Goal: Task Accomplishment & Management: Use online tool/utility

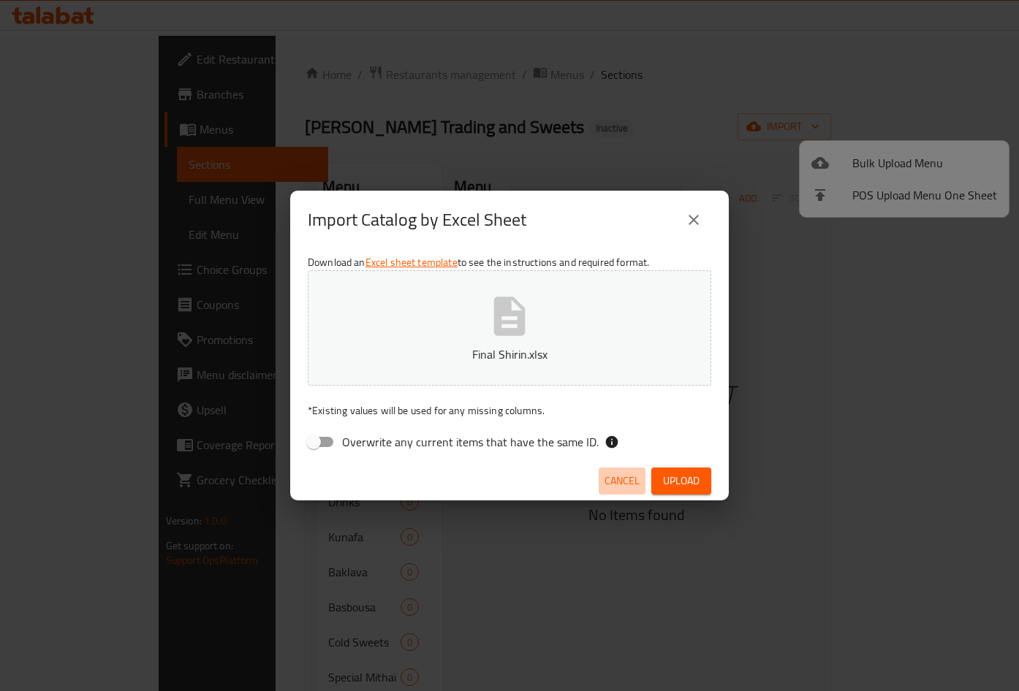
click at [617, 476] on span "Cancel" at bounding box center [621, 481] width 35 height 18
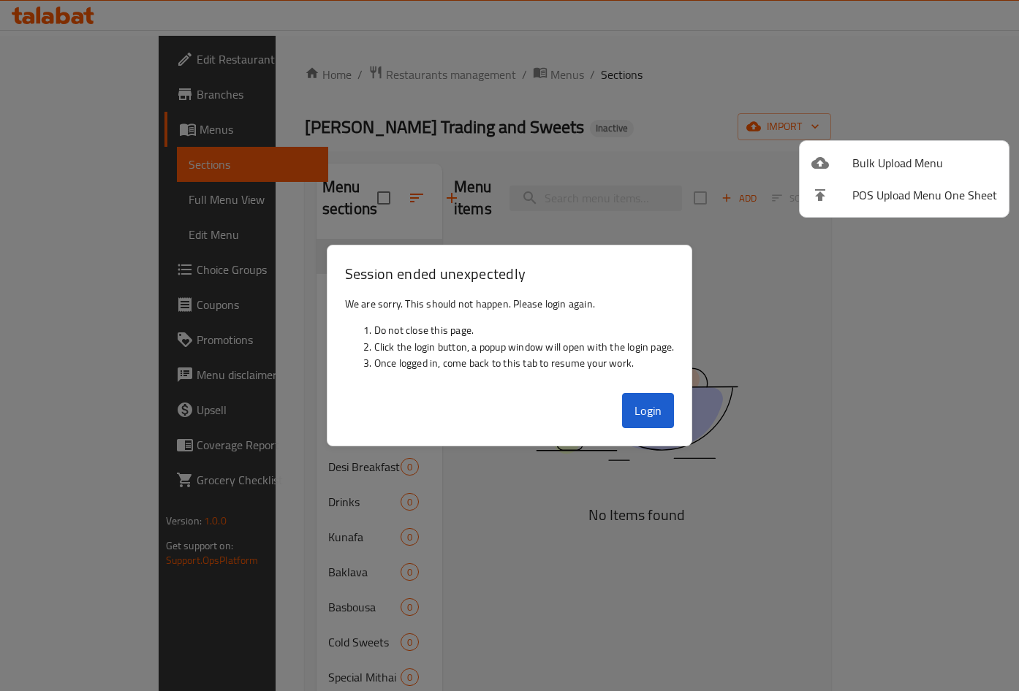
click at [649, 405] on div at bounding box center [509, 345] width 1019 height 691
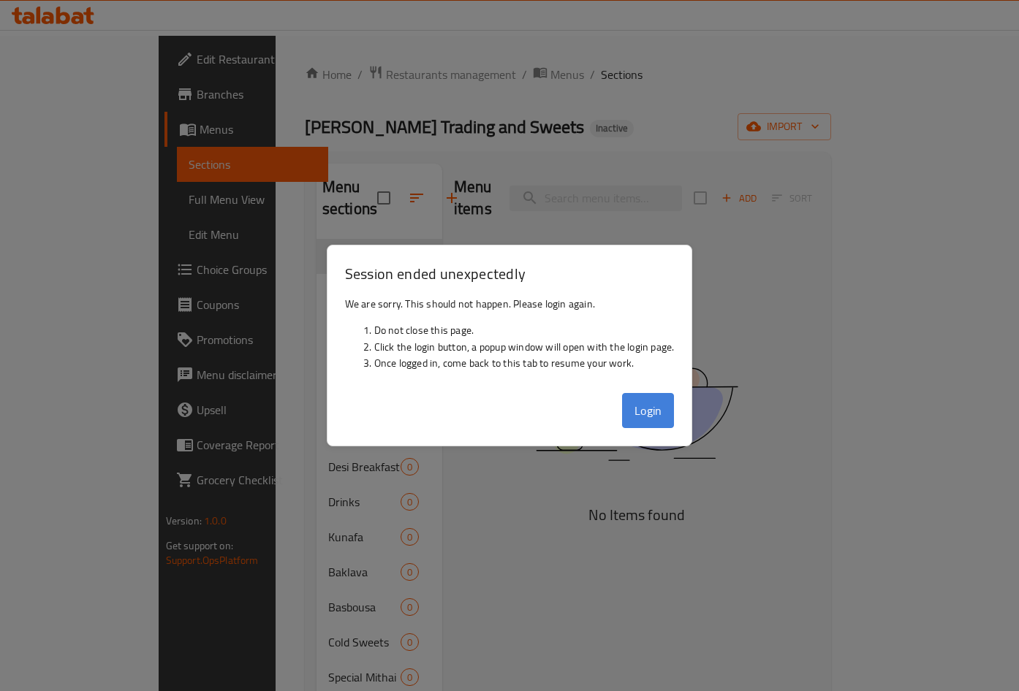
click at [639, 410] on button "Login" at bounding box center [648, 410] width 53 height 35
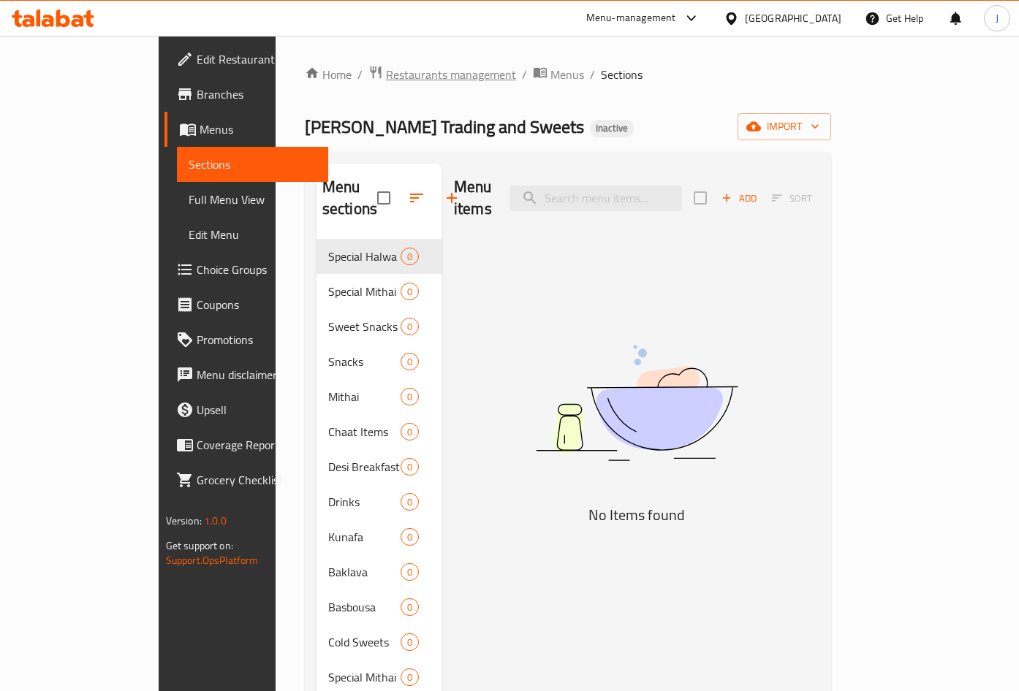
click at [386, 67] on span "Restaurants management" at bounding box center [451, 75] width 130 height 18
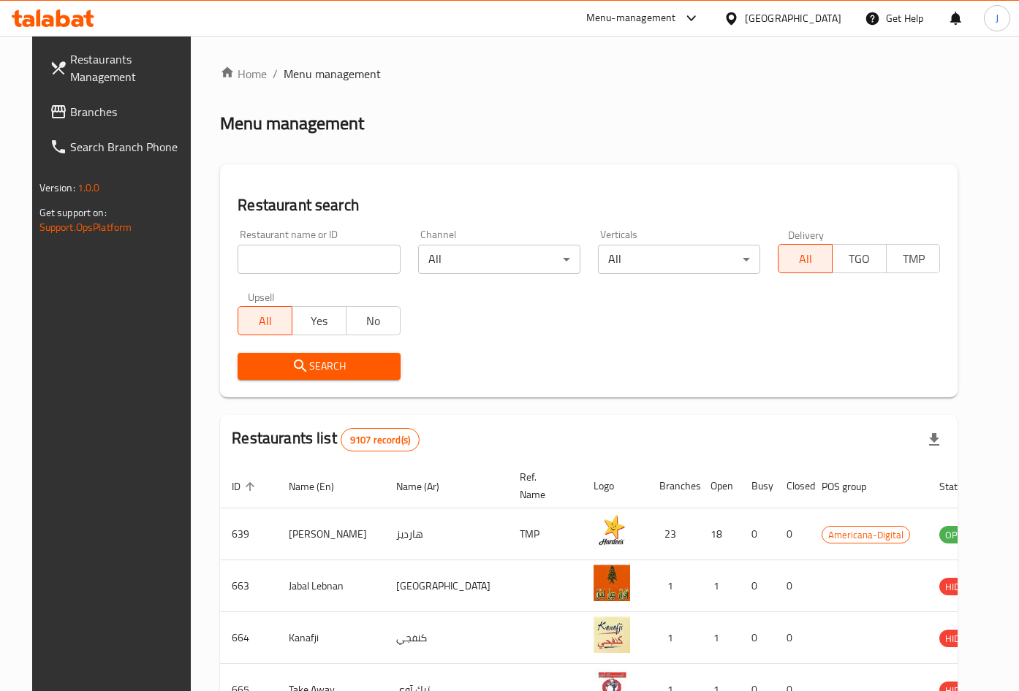
click at [297, 268] on input "search" at bounding box center [319, 259] width 162 height 29
type input "be fit"
click button "Search" at bounding box center [319, 366] width 162 height 27
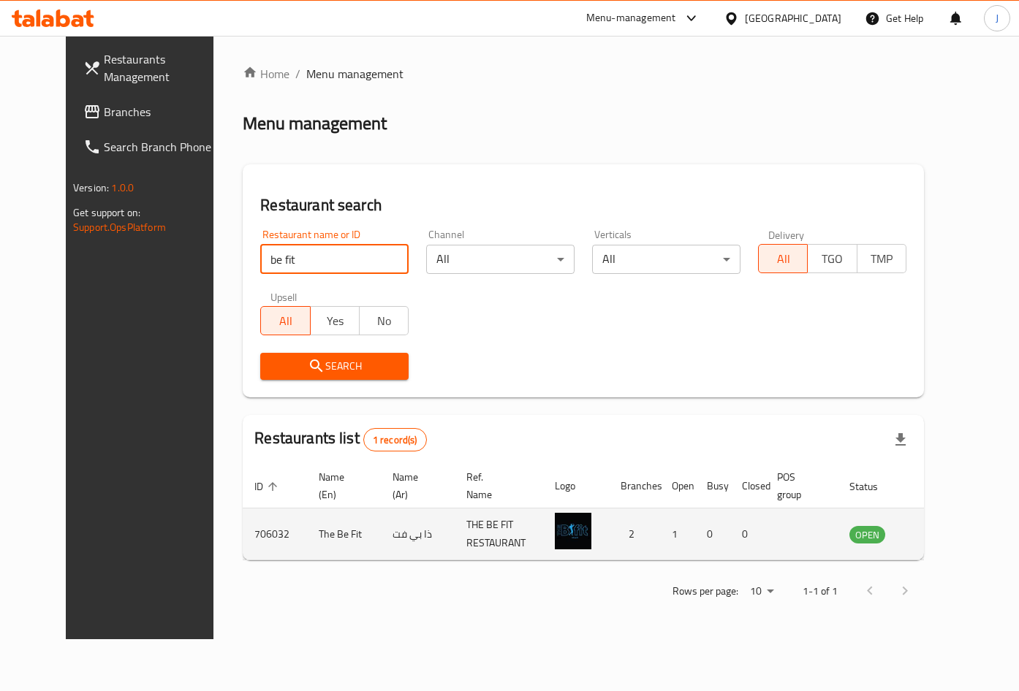
click at [943, 533] on icon "enhanced table" at bounding box center [935, 535] width 16 height 12
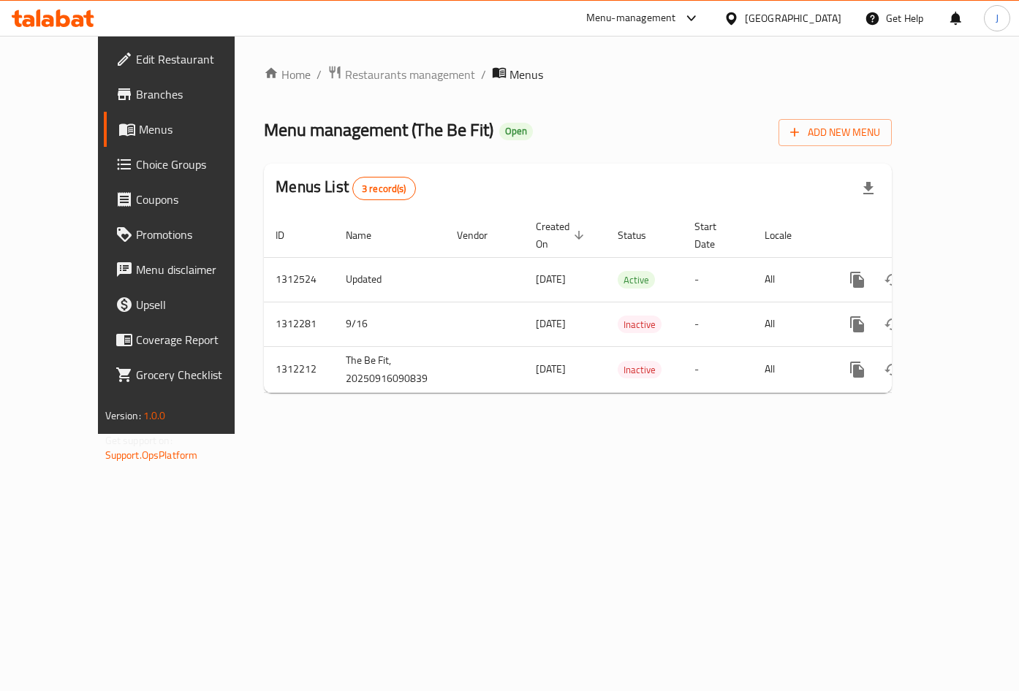
click at [139, 125] on span "Menus" at bounding box center [198, 130] width 118 height 18
click at [136, 86] on span "Branches" at bounding box center [196, 95] width 121 height 18
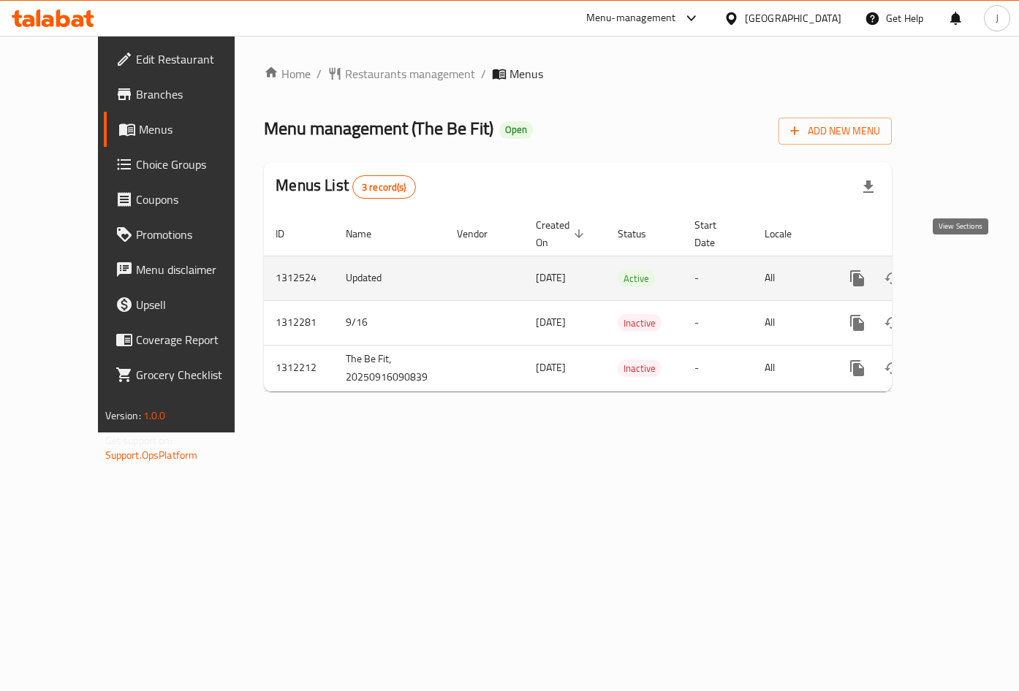
click at [963, 270] on icon "enhanced table" at bounding box center [963, 279] width 18 height 18
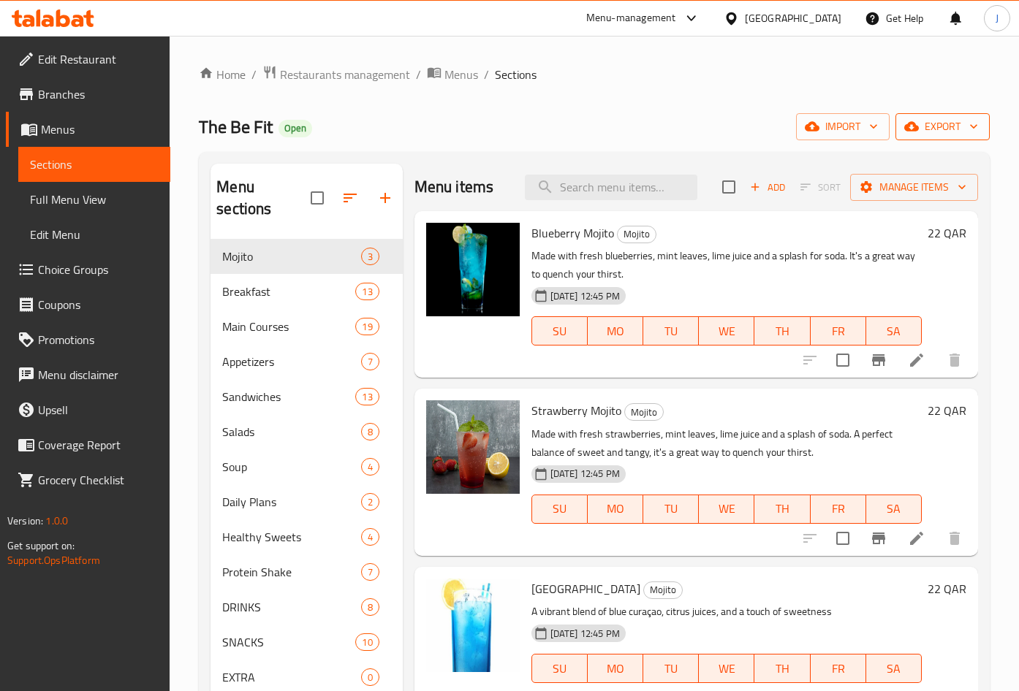
click at [946, 128] on span "export" at bounding box center [942, 127] width 71 height 18
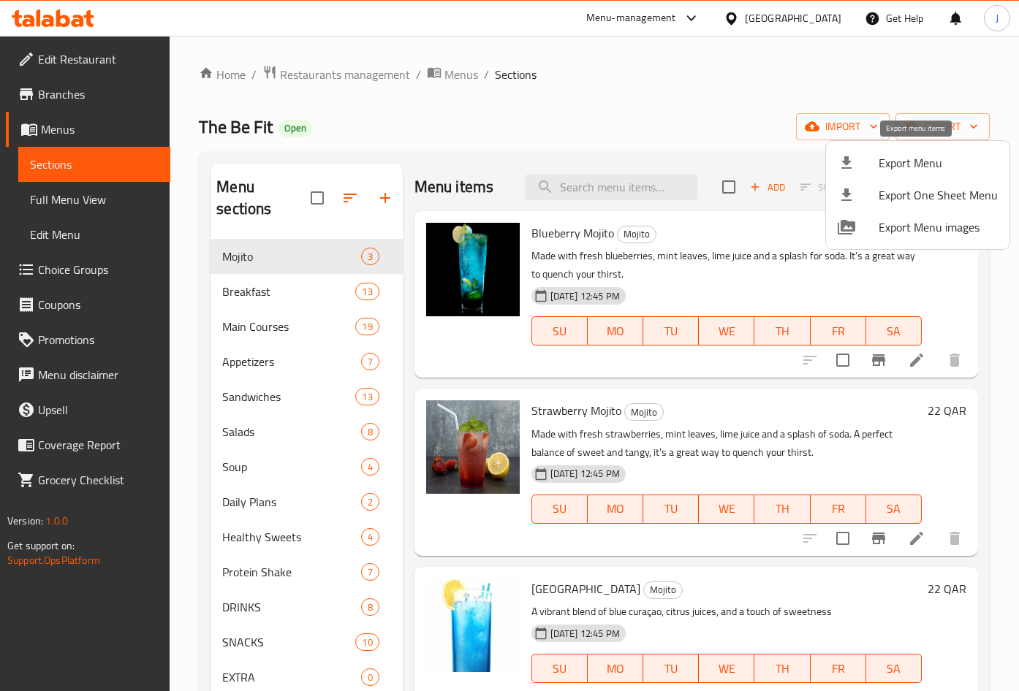
click at [948, 163] on span "Export Menu" at bounding box center [938, 163] width 119 height 18
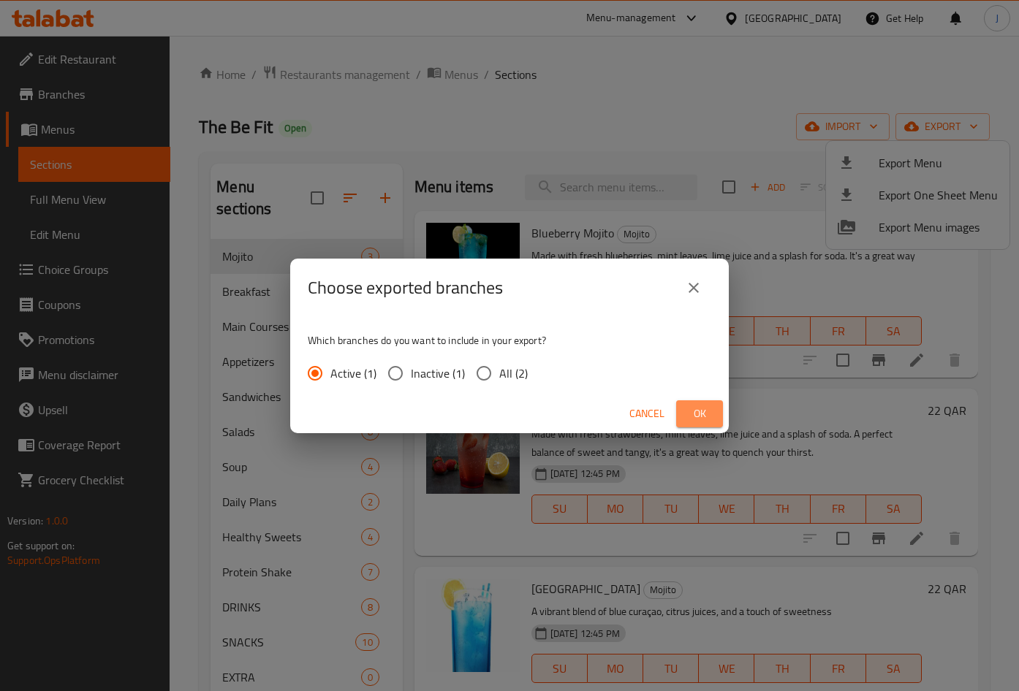
click at [717, 423] on button "Ok" at bounding box center [699, 414] width 47 height 27
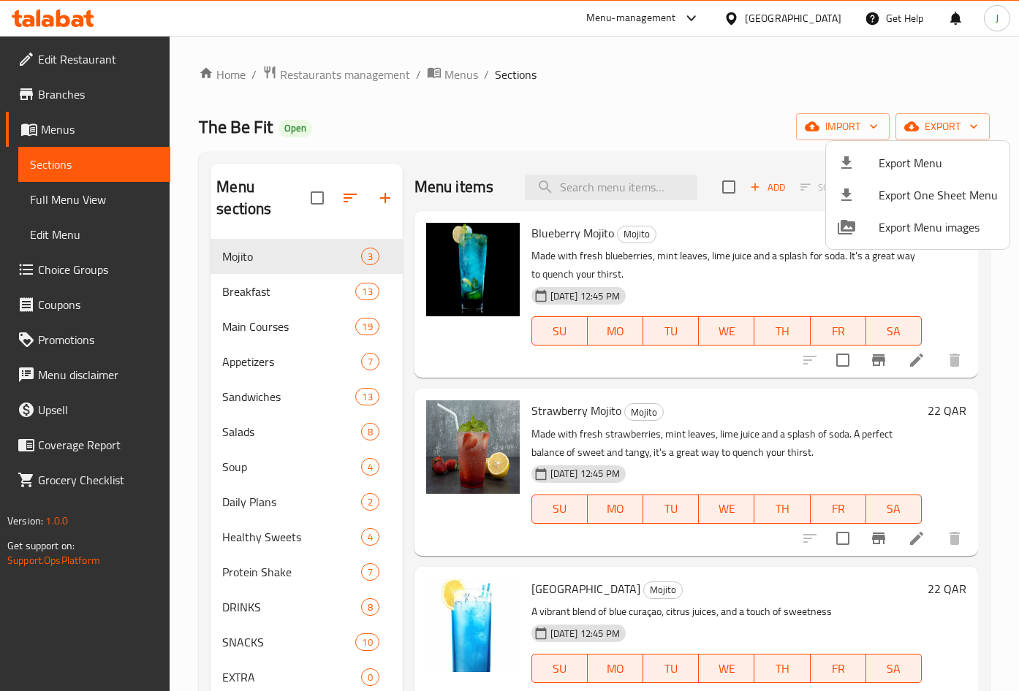
click at [61, 101] on div at bounding box center [509, 345] width 1019 height 691
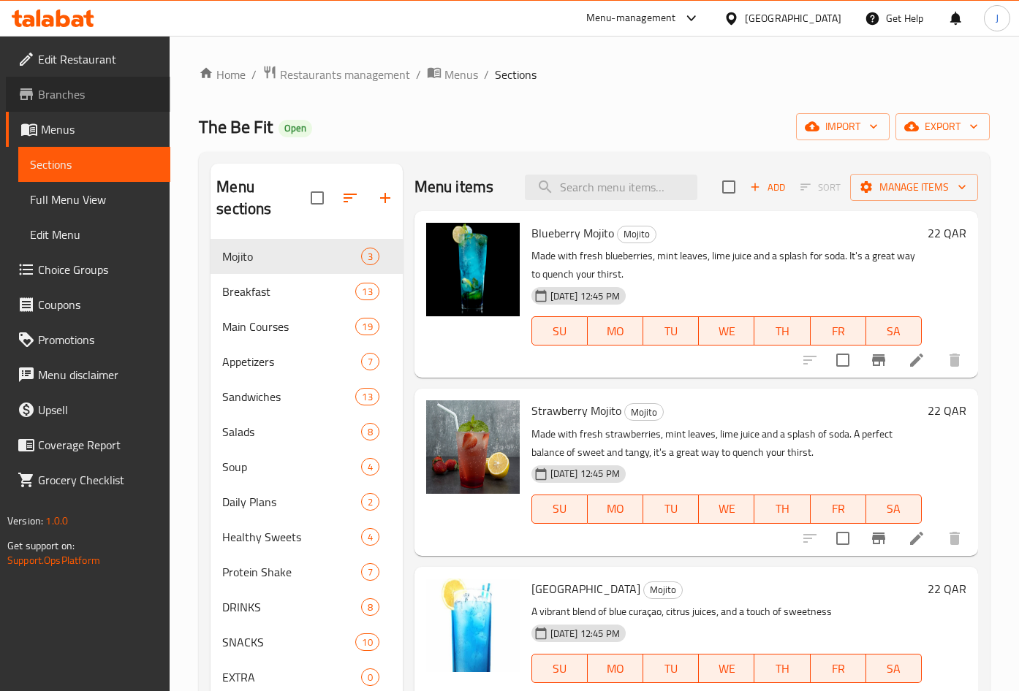
click at [66, 94] on span "Branches" at bounding box center [98, 95] width 121 height 18
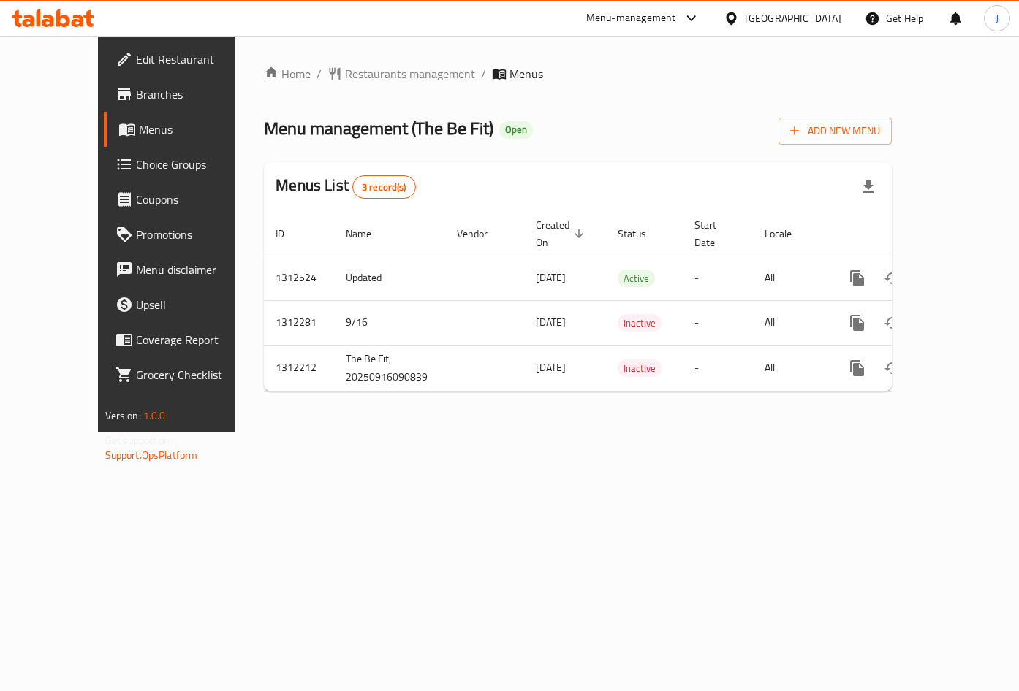
click at [136, 95] on span "Branches" at bounding box center [196, 95] width 121 height 18
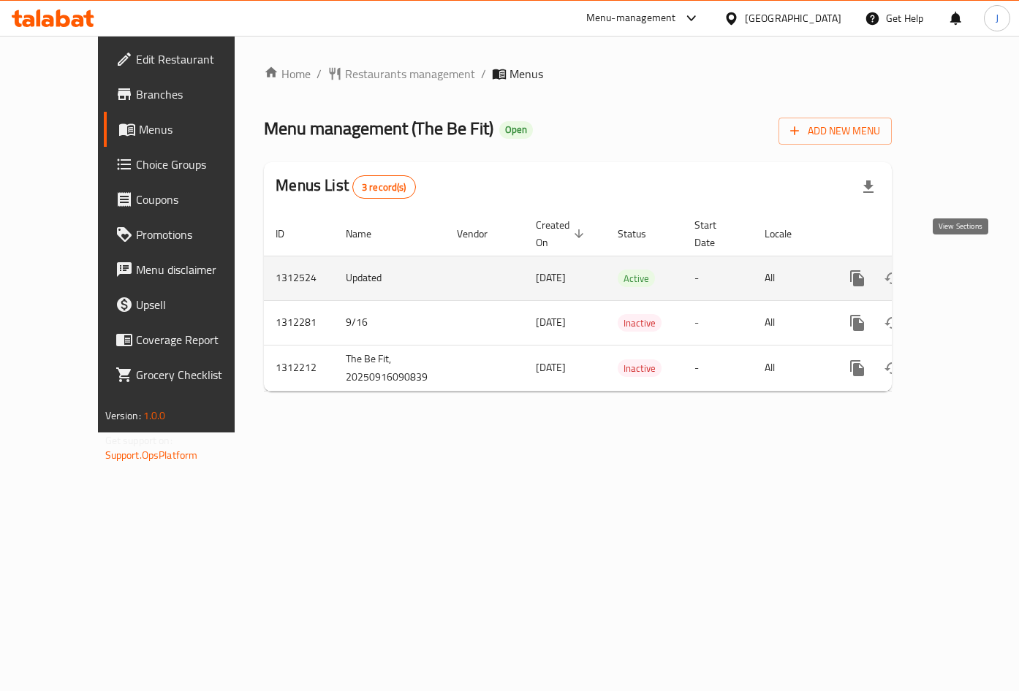
click at [971, 261] on link "enhanced table" at bounding box center [962, 278] width 35 height 35
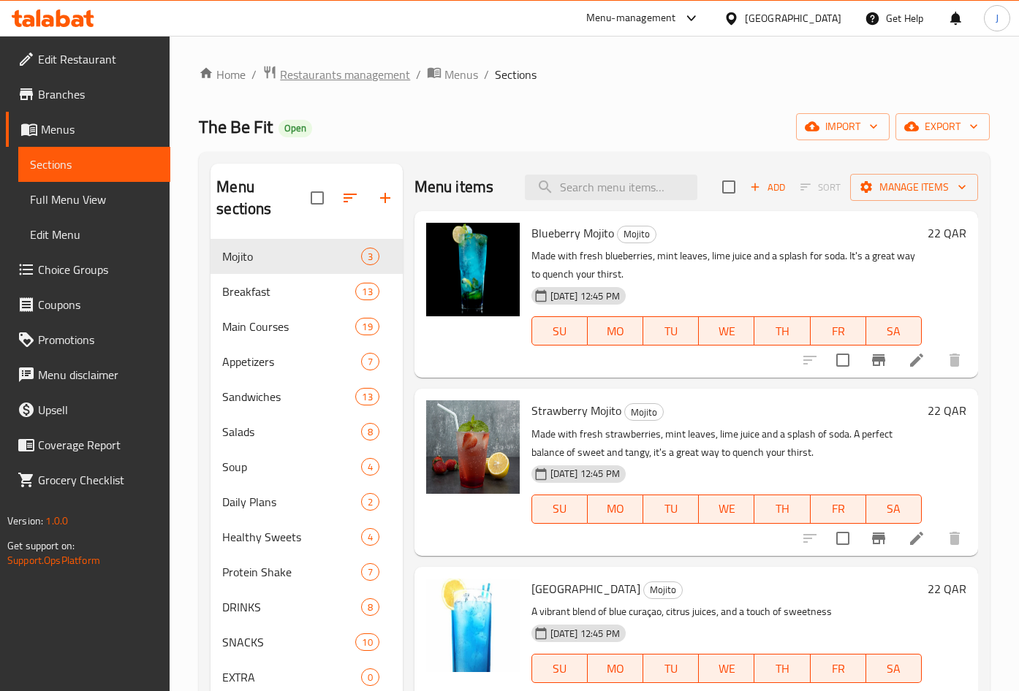
click at [299, 79] on span "Restaurants management" at bounding box center [345, 75] width 130 height 18
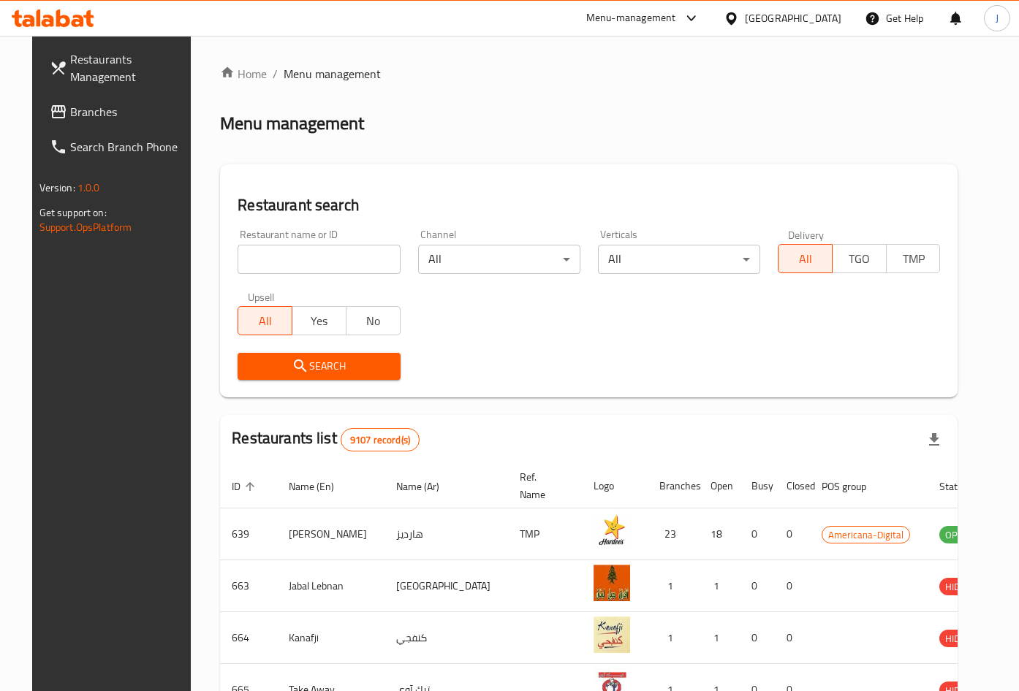
click at [284, 248] on input "search" at bounding box center [319, 259] width 162 height 29
type input "rahamat"
click button "Search" at bounding box center [319, 366] width 162 height 27
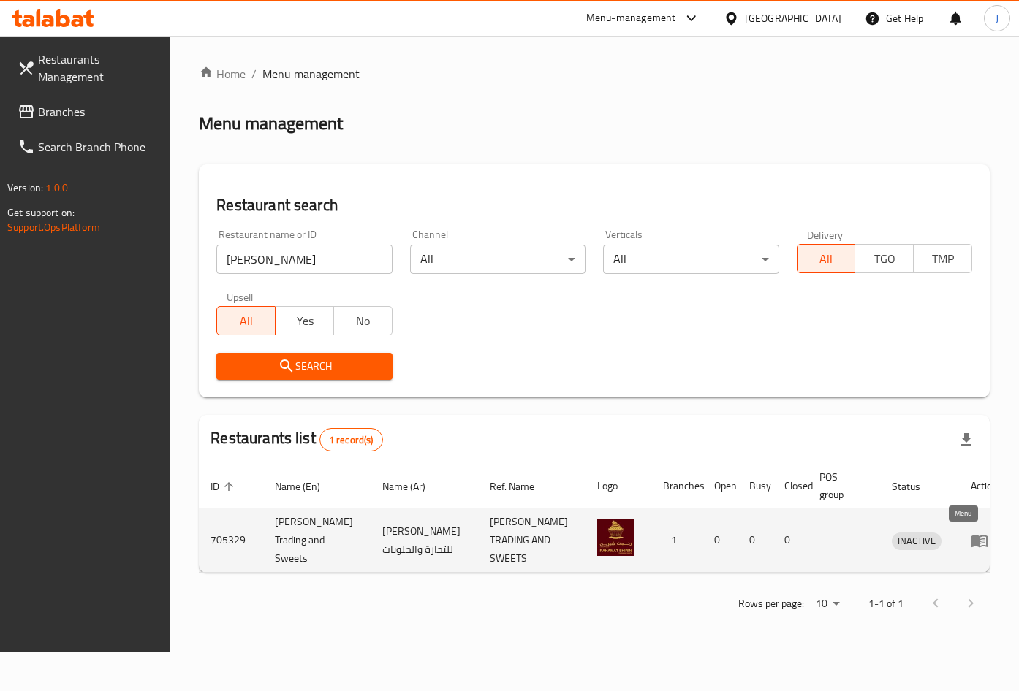
click at [971, 545] on icon "enhanced table" at bounding box center [979, 541] width 16 height 12
